Goal: Check status: Check status

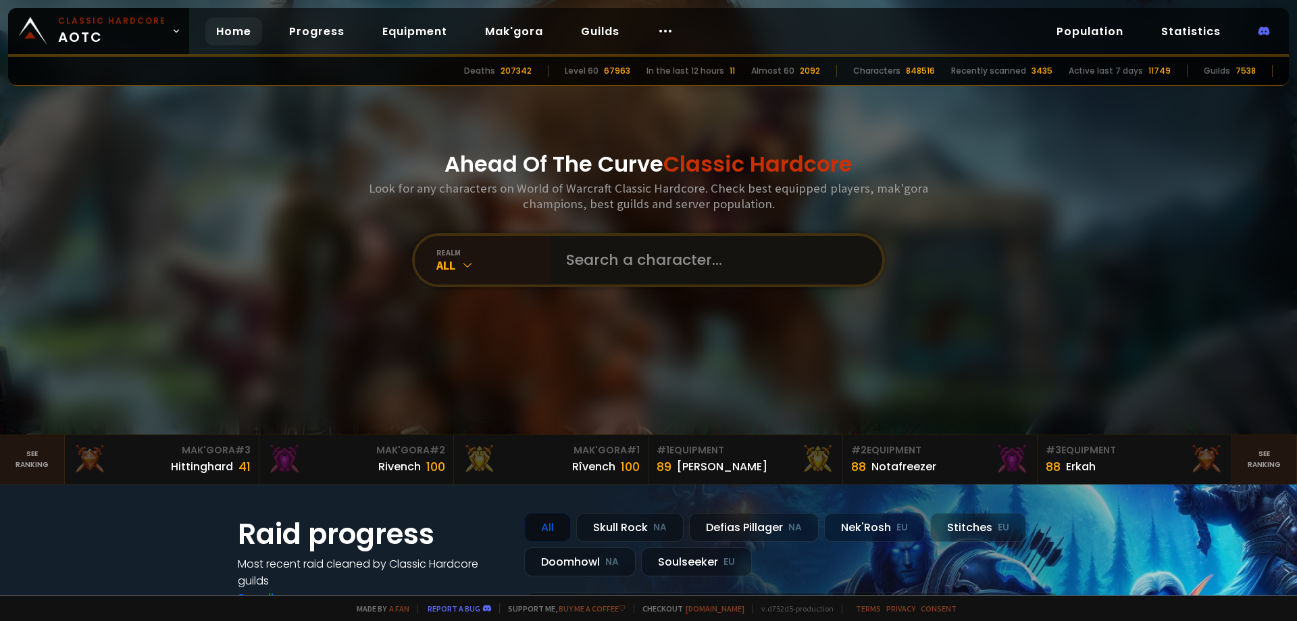
click at [683, 266] on input "text" at bounding box center [712, 260] width 308 height 49
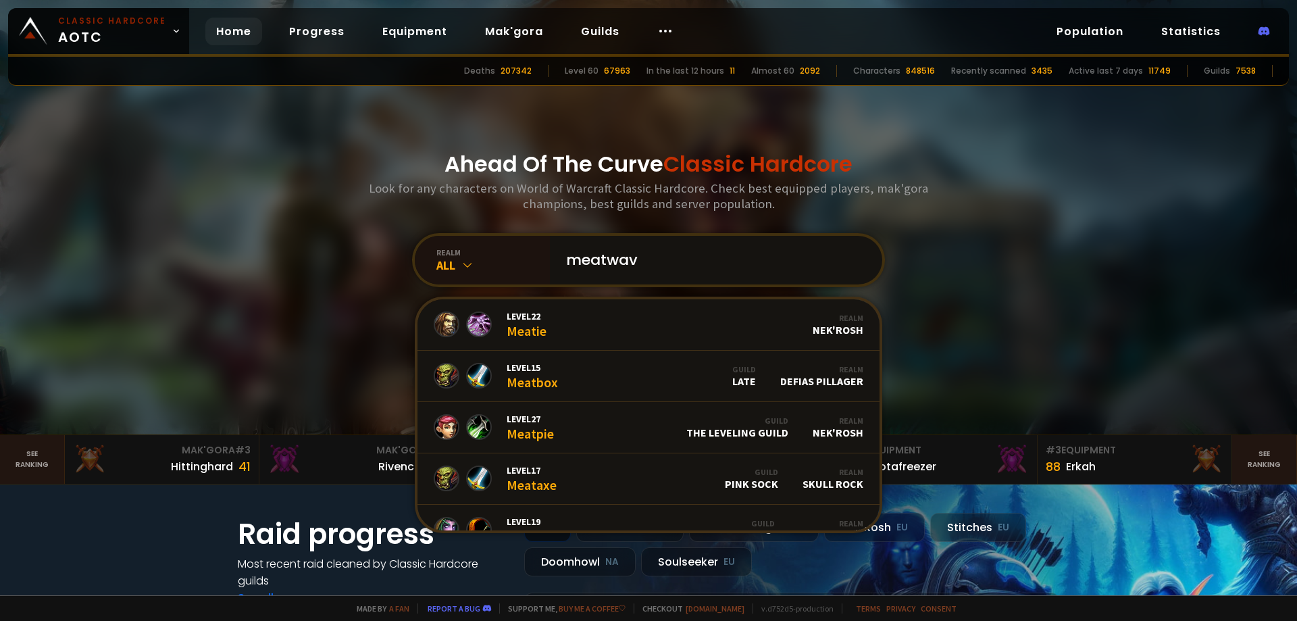
type input "meatwave"
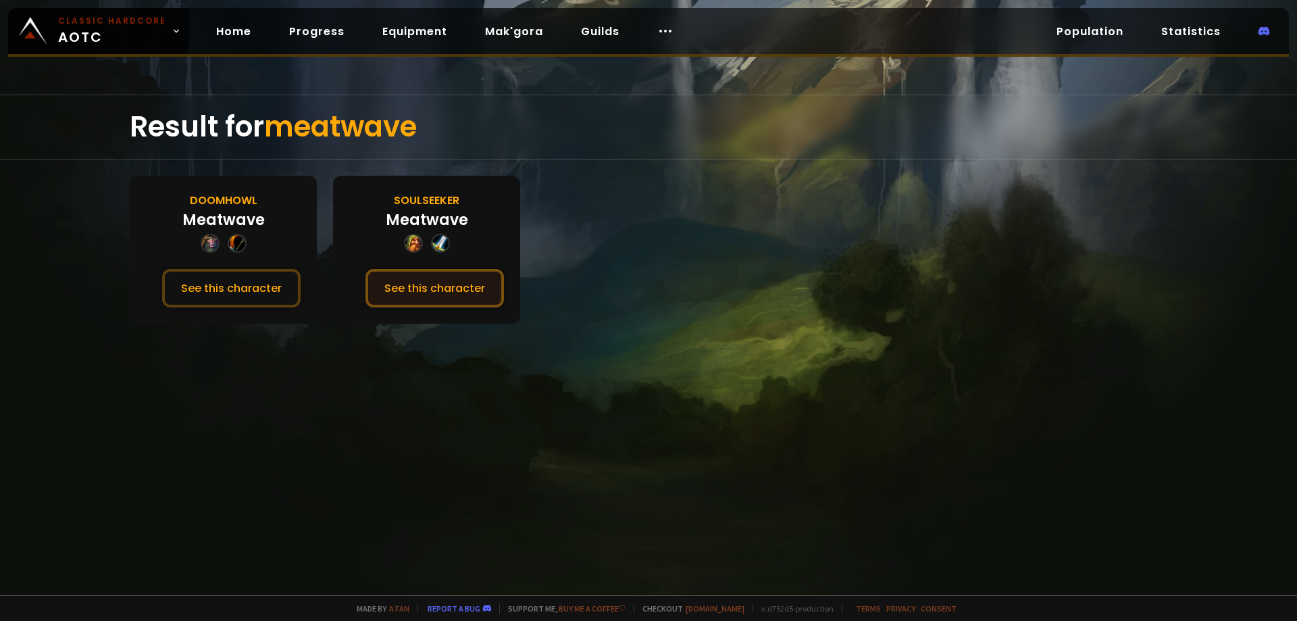
click at [438, 292] on button "See this character" at bounding box center [434, 288] width 138 height 38
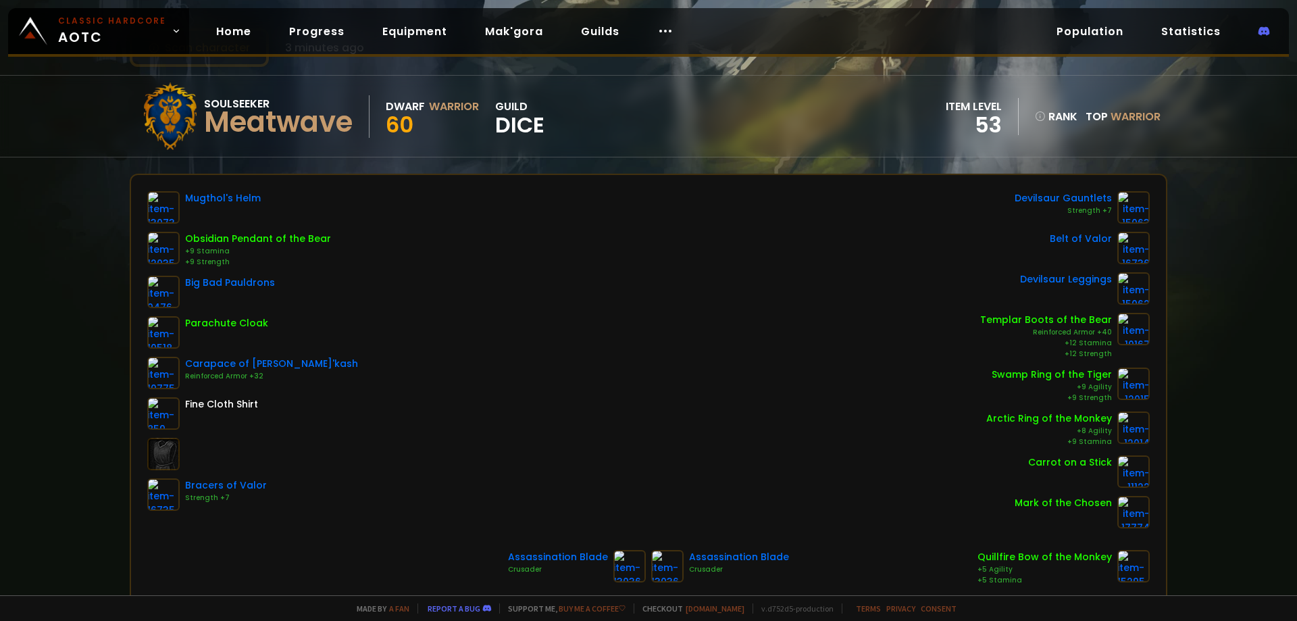
scroll to position [68, 0]
drag, startPoint x: 519, startPoint y: 108, endPoint x: 591, endPoint y: 141, distance: 79.5
click at [591, 141] on div "Soulseeker Meatwave Dwarf Warrior 60 guild Dice item level 53 rank Top Warrior" at bounding box center [648, 114] width 1037 height 81
click at [586, 138] on div "Soulseeker Meatwave Dwarf Warrior 60 guild Dice item level 53 rank Top Warrior" at bounding box center [648, 114] width 1037 height 81
drag, startPoint x: 892, startPoint y: 107, endPoint x: 916, endPoint y: 128, distance: 31.1
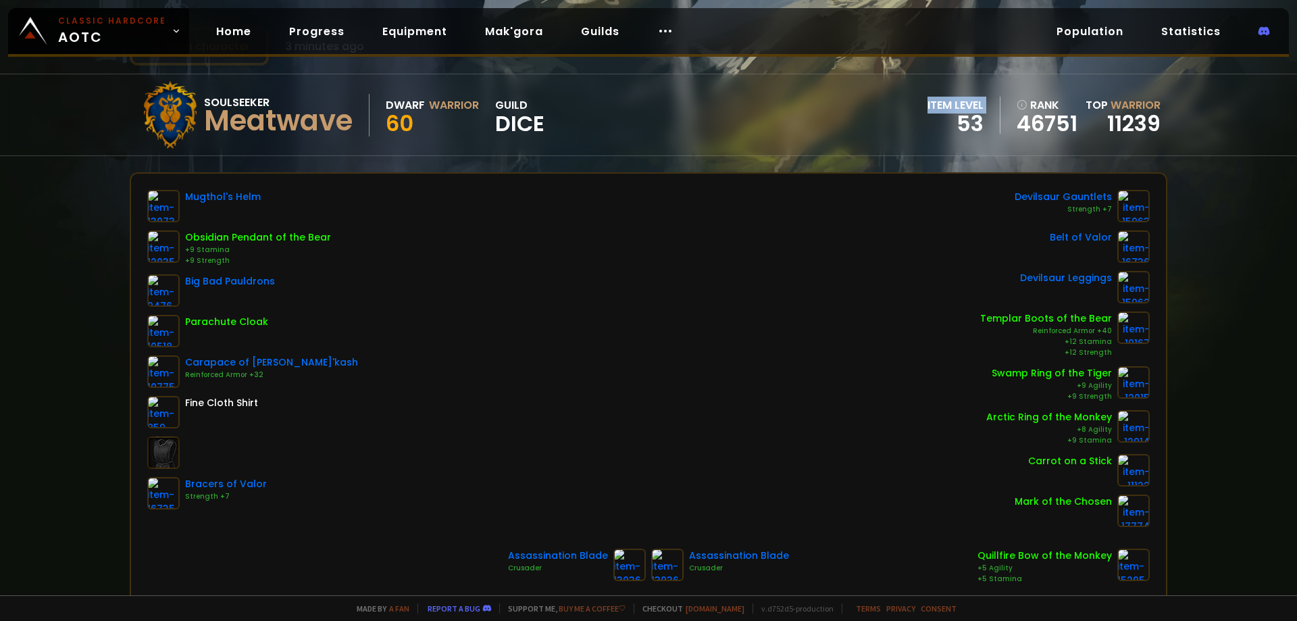
click at [916, 128] on div "Soulseeker Meatwave Dwarf Warrior 60 guild Dice item level 53 rank 46751 Top Wa…" at bounding box center [648, 114] width 1037 height 81
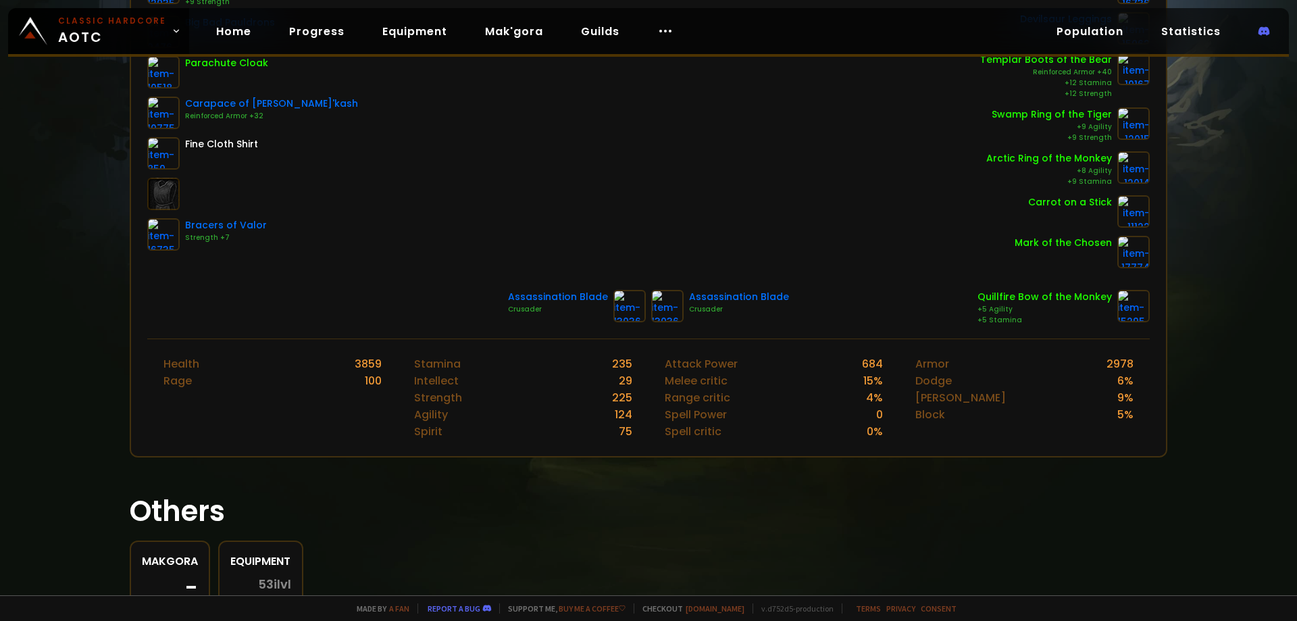
scroll to position [338, 0]
